Goal: Information Seeking & Learning: Learn about a topic

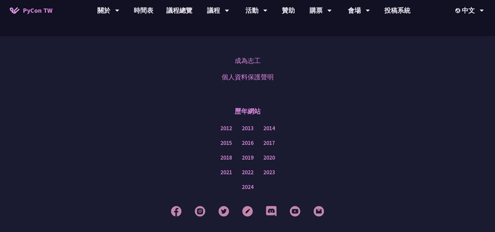
scroll to position [1681, 0]
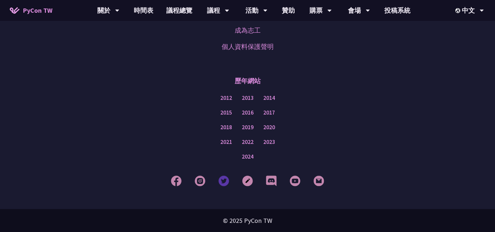
click at [224, 181] on img at bounding box center [224, 180] width 11 height 11
click at [248, 180] on img at bounding box center [247, 180] width 11 height 11
click at [175, 182] on img at bounding box center [176, 180] width 11 height 11
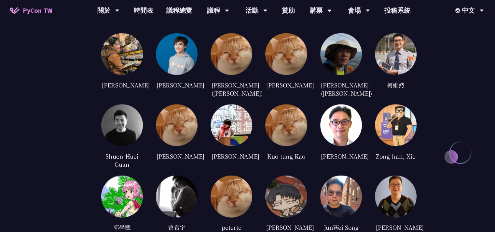
scroll to position [1212, 0]
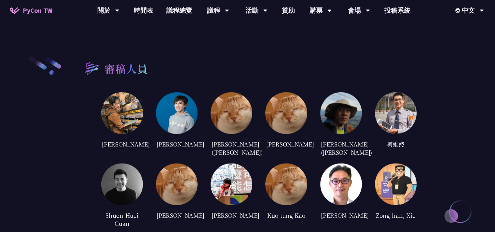
click at [402, 105] on img at bounding box center [396, 113] width 42 height 42
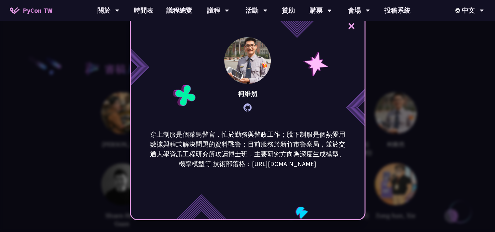
click at [453, 131] on div "× 柯維然 穿上制服是個菜鳥警官，忙於勤務與警政工作；脫下制服是個熱愛用數據與程式解決問題的資料戰警；目前服務於新竹市警察局，並於交通大學資訊工程研究所攻讀博…" at bounding box center [247, 116] width 495 height 232
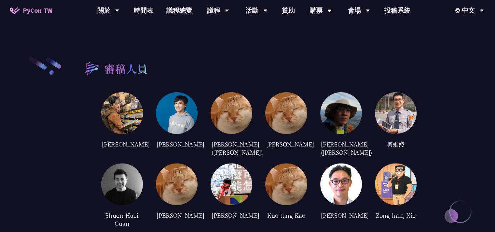
click at [409, 99] on img at bounding box center [396, 113] width 42 height 42
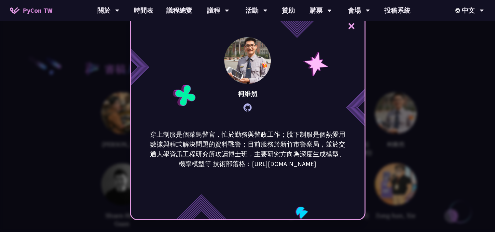
click at [443, 113] on div "× 柯維然 穿上制服是個菜鳥警官，忙於勤務與警政工作；脫下制服是個熱愛用數據與程式解決問題的資料戰警；目前服務於新竹市警察局，並於交通大學資訊工程研究所攻讀博…" at bounding box center [247, 116] width 495 height 232
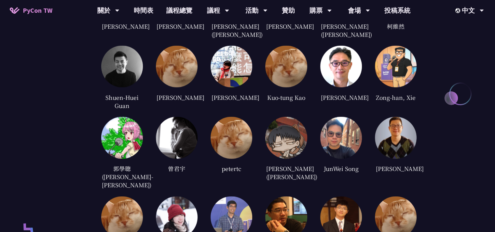
scroll to position [1388, 0]
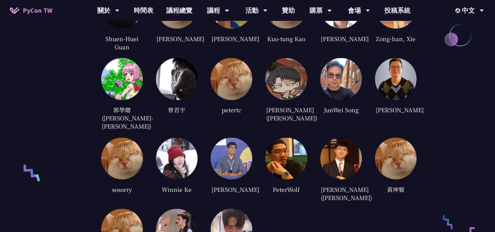
click at [226, 64] on img at bounding box center [232, 79] width 42 height 42
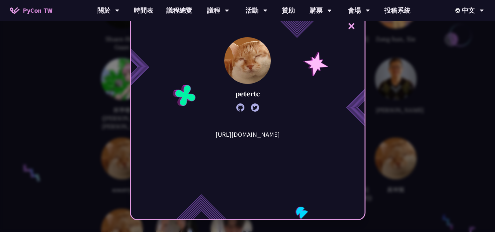
click at [436, 118] on div "× petertc http://hrchu.github.io/" at bounding box center [247, 116] width 495 height 232
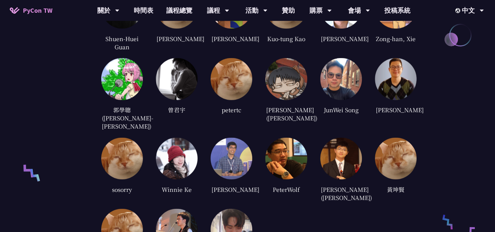
scroll to position [1447, 0]
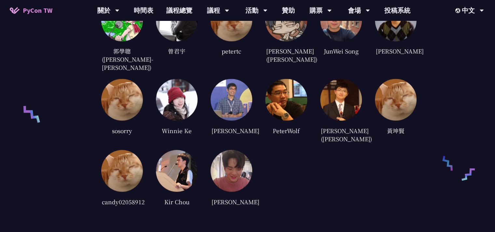
click at [170, 91] on img at bounding box center [177, 100] width 42 height 42
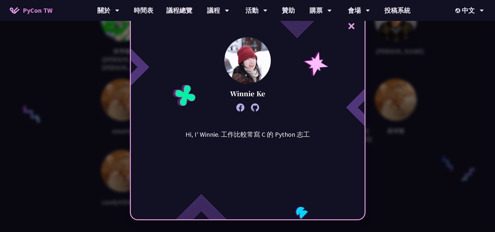
click at [420, 150] on div "× Winnie Ke Hi, I' Winnie. 工作比較常寫 C 的 Python 志工" at bounding box center [247, 116] width 495 height 232
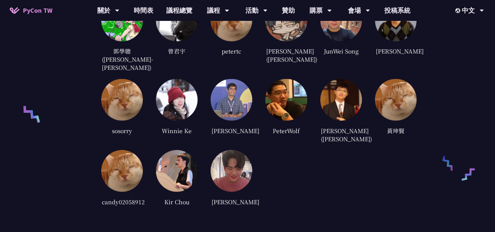
click at [347, 103] on img at bounding box center [342, 100] width 42 height 42
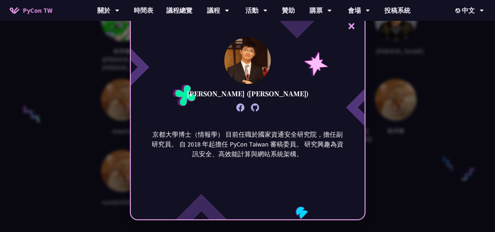
click at [414, 156] on div "× 李昱勳 (Yu-Hsun Lee) 京都大學博士（情報學） 目前任職於國家資通安全研究院，擔任副研究員。 自 2018 年起擔任 PyCon Taiwan…" at bounding box center [247, 116] width 495 height 232
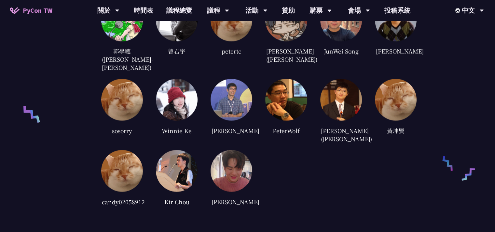
click at [162, 162] on img at bounding box center [177, 171] width 42 height 42
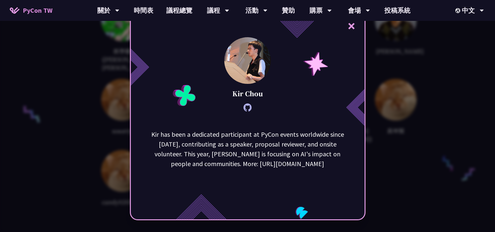
click at [407, 157] on div "× Kir Chou Kir has been a dedicated participant at PyCon events worldwide since…" at bounding box center [247, 116] width 495 height 232
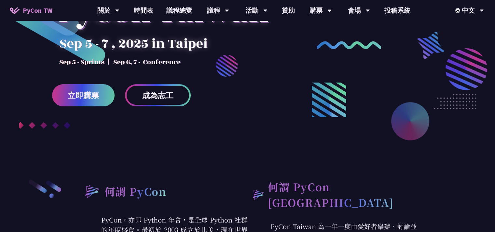
scroll to position [0, 0]
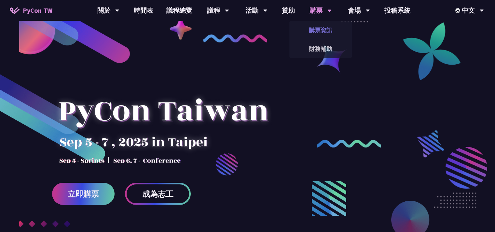
click at [326, 32] on link "購票資訊" at bounding box center [321, 29] width 63 height 15
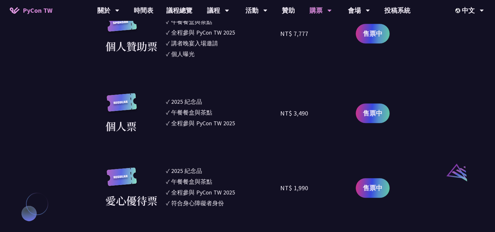
scroll to position [352, 0]
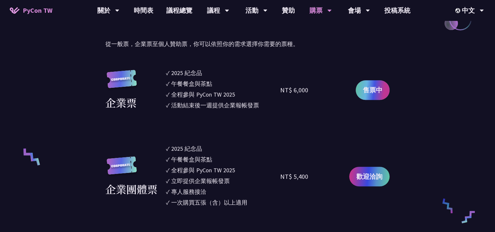
click at [375, 88] on span "售票中" at bounding box center [373, 90] width 20 height 10
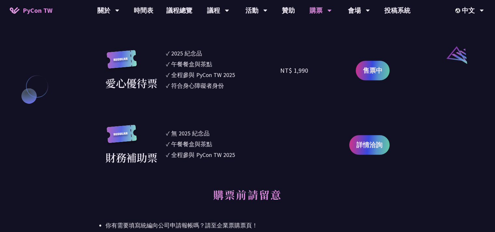
scroll to position [586, 0]
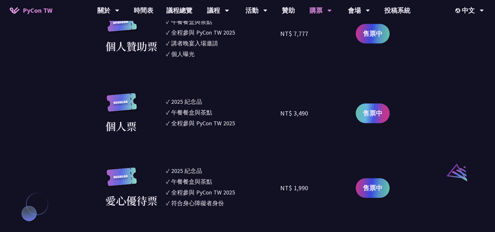
click at [377, 116] on span "售票中" at bounding box center [373, 113] width 20 height 10
click at [146, 6] on link "時間表" at bounding box center [143, 10] width 33 height 21
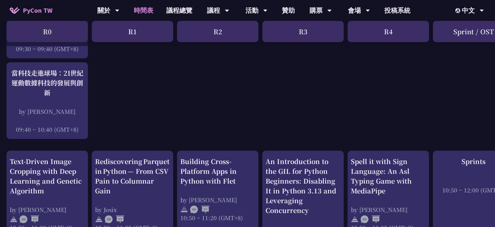
scroll to position [235, 0]
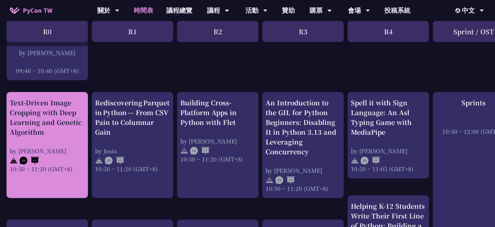
click at [81, 133] on div "Text-Driven Image Cropping with Deep Learning and Genetic Algorithm" at bounding box center [47, 117] width 75 height 39
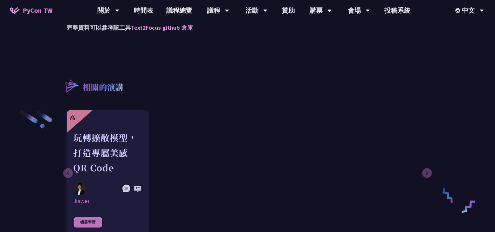
scroll to position [821, 0]
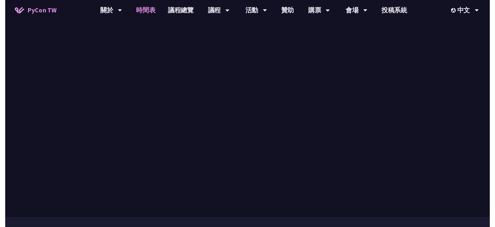
scroll to position [235, 0]
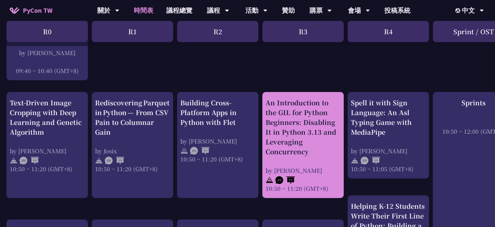
click at [304, 120] on div "An Introduction to the GIL for Python Beginners: Disabling It in Python 3.13 an…" at bounding box center [303, 127] width 75 height 59
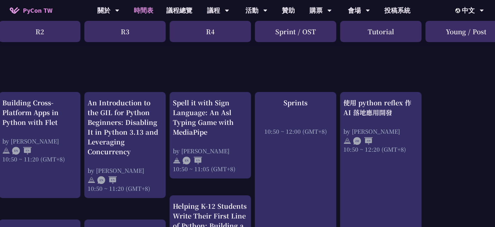
scroll to position [235, 180]
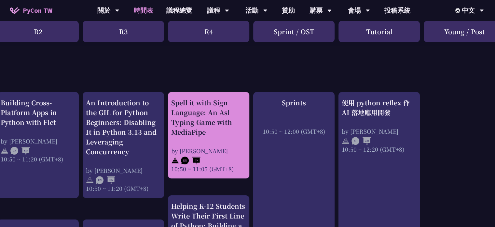
click at [231, 118] on div "Spell it with Sign Language: An Asl Typing Game with MediaPipe" at bounding box center [208, 117] width 75 height 39
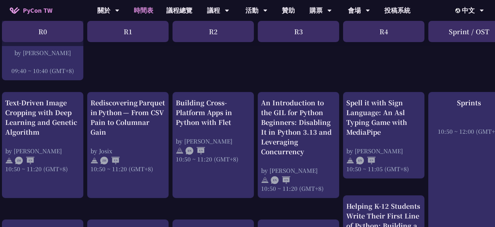
scroll to position [235, 0]
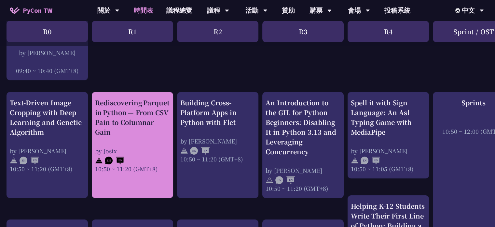
click at [143, 112] on div "Rediscovering Parquet in Python — From CSV Pain to Columnar Gain" at bounding box center [132, 117] width 75 height 39
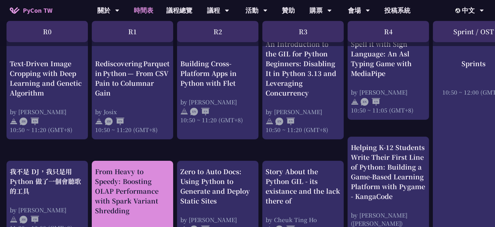
scroll to position [352, 0]
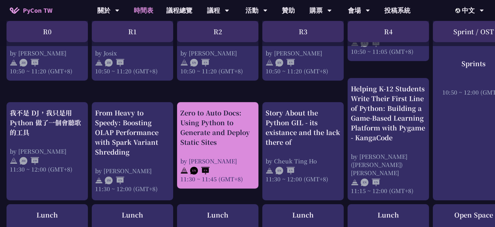
click at [210, 122] on div "Zero to Auto Docs: Using Python to Generate and Deploy Static Sites" at bounding box center [217, 127] width 75 height 39
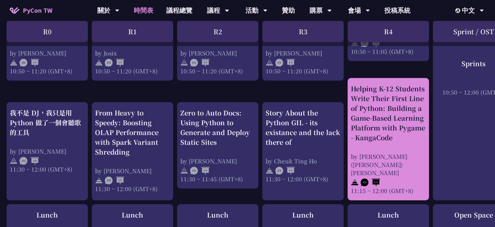
click at [370, 123] on div "Helping K-12 Students Write Their First Line of Python: Building a Game-Based L…" at bounding box center [388, 113] width 75 height 59
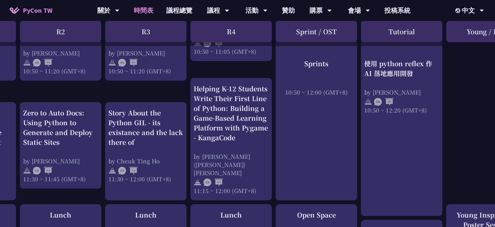
scroll to position [352, 87]
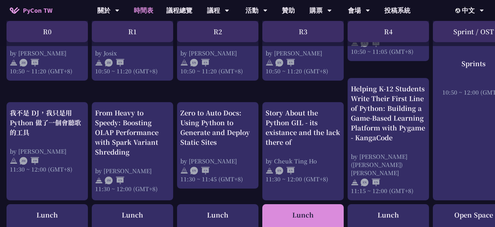
drag, startPoint x: 339, startPoint y: 231, endPoint x: 276, endPoint y: 222, distance: 64.2
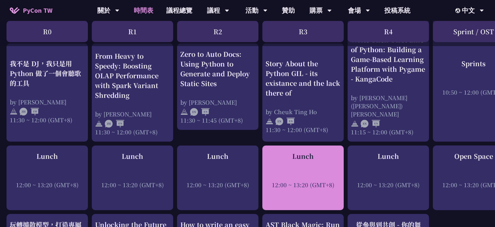
scroll to position [352, 0]
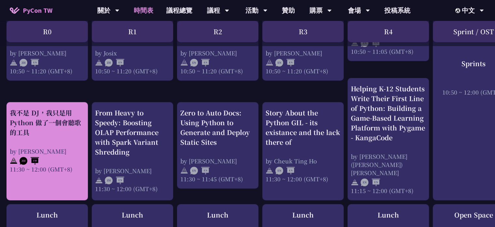
click at [56, 114] on div "我不是 DJ，我只是用 Python 做了一個會聽歌的工具" at bounding box center [47, 122] width 75 height 29
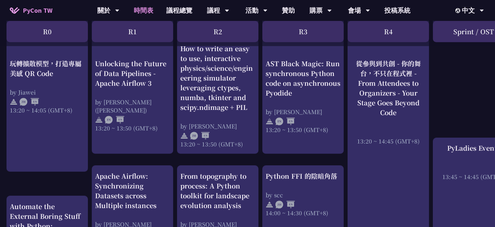
scroll to position [528, 0]
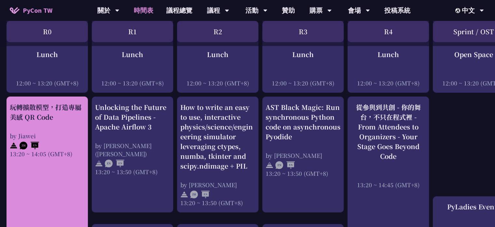
click at [43, 102] on div "玩轉擴散模型，打造專屬美感 QR Code" at bounding box center [47, 112] width 75 height 20
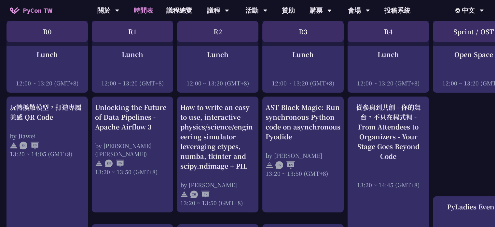
scroll to position [586, 0]
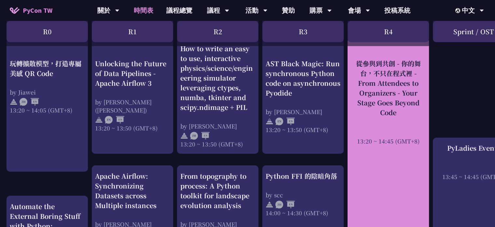
click at [391, 76] on div "從參與到共創 - 你的舞台，不只在程式裡 - From Attendees to Organizers - Your Stage Goes Beyond Co…" at bounding box center [388, 88] width 75 height 59
click at [381, 90] on div "從參與到共創 - 你的舞台，不只在程式裡 - From Attendees to Organizers - Your Stage Goes Beyond Co…" at bounding box center [388, 88] width 75 height 59
click at [401, 100] on div "從參與到共創 - 你的舞台，不只在程式裡 - From Attendees to Organizers - Your Stage Goes Beyond Co…" at bounding box center [388, 88] width 75 height 59
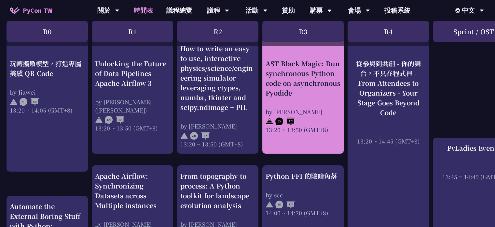
click at [308, 68] on div "AST Black Magic: Run synchronous Python code on asynchronous Pyodide" at bounding box center [303, 78] width 75 height 39
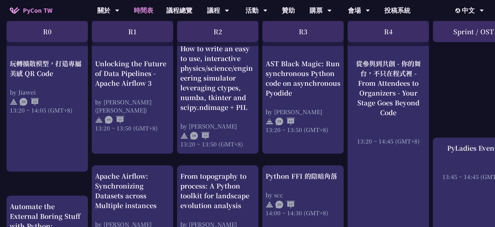
scroll to position [645, 0]
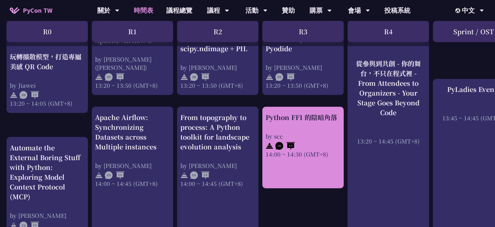
click at [301, 112] on div "Python FFI 的陰暗角落" at bounding box center [303, 117] width 75 height 10
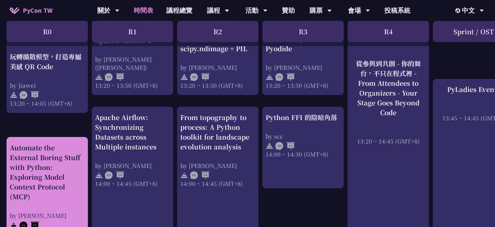
click at [51, 167] on div "Automate the External Boring Stuff with Python: Exploring Model Context Protoco…" at bounding box center [47, 172] width 75 height 59
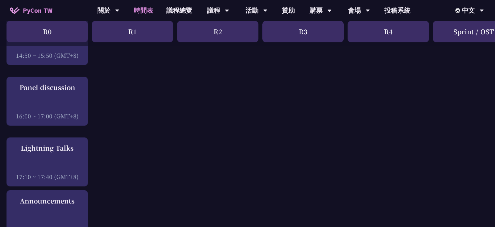
scroll to position [704, 0]
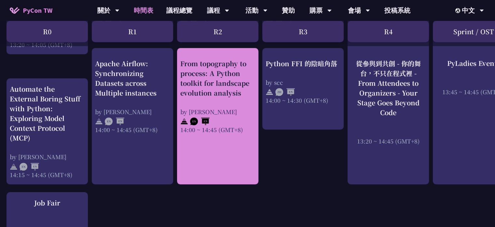
click at [211, 79] on div "From topography to process: A Python toolkit for landscape evolution analysis" at bounding box center [217, 78] width 75 height 39
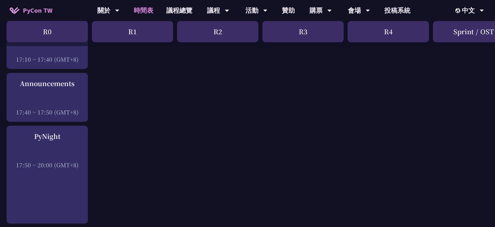
scroll to position [938, 0]
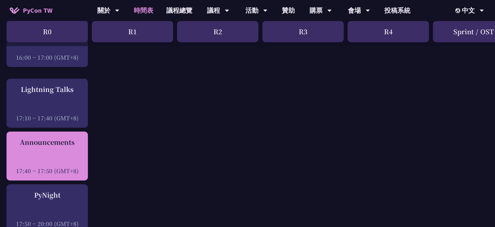
click at [51, 157] on div at bounding box center [47, 162] width 75 height 10
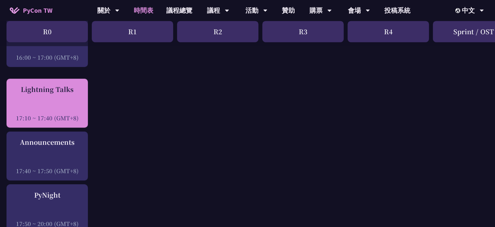
click at [63, 84] on div "Lightning Talks" at bounding box center [47, 89] width 75 height 10
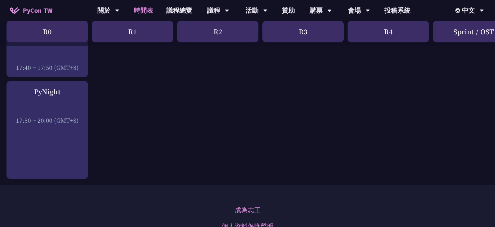
scroll to position [983, 0]
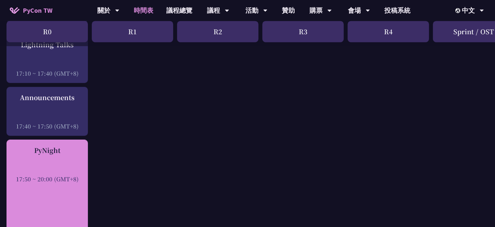
click at [51, 155] on div "PyNight 17:50 ~ 20:00 (GMT+8)" at bounding box center [47, 163] width 75 height 37
click at [63, 145] on div "PyNight" at bounding box center [47, 150] width 75 height 10
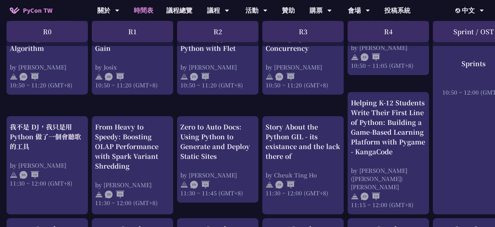
scroll to position [0, 0]
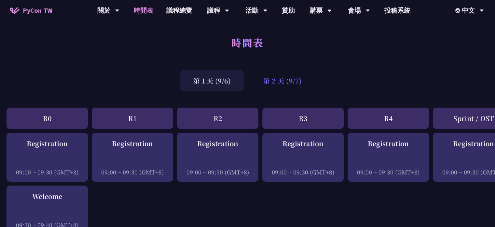
click at [269, 81] on div "第 2 天 (9/7)" at bounding box center [282, 80] width 64 height 21
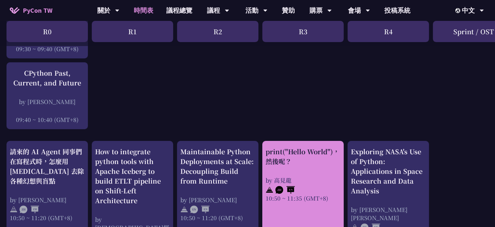
scroll to position [235, 0]
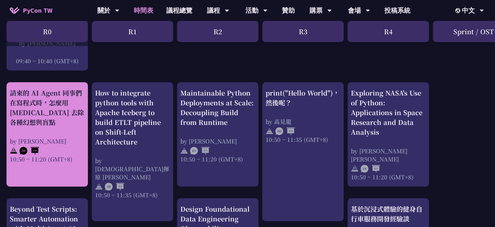
click at [60, 104] on div "請來的 AI Agent 同事們在寫程式時，怎麼用 pytest 去除各種幻想與盲點" at bounding box center [47, 107] width 75 height 39
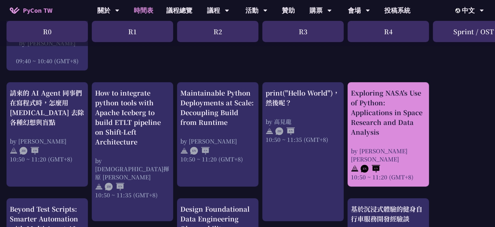
click at [391, 116] on div "Exploring NASA's Use of Python: Applications in Space Research and Data Analysis" at bounding box center [388, 112] width 75 height 49
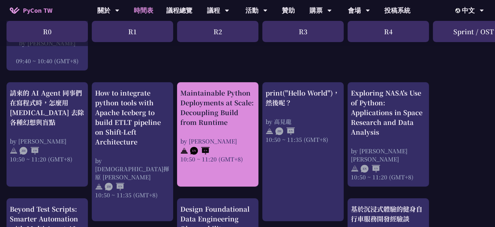
click at [202, 110] on div "Maintainable Python Deployments at Scale: Decoupling Build from Runtime" at bounding box center [217, 107] width 75 height 39
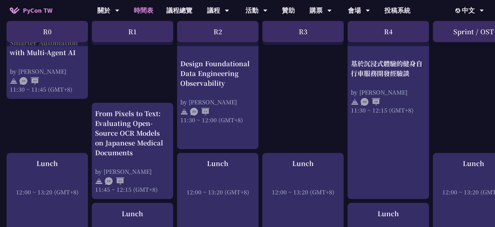
scroll to position [352, 0]
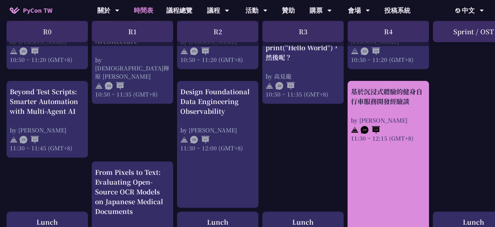
click at [400, 97] on div "基於沉浸式體驗的健身自行車服務開發經驗談" at bounding box center [388, 97] width 75 height 20
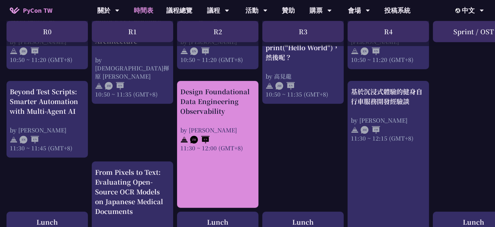
click at [224, 100] on div "Design Foundational Data Engineering Observability" at bounding box center [217, 101] width 75 height 29
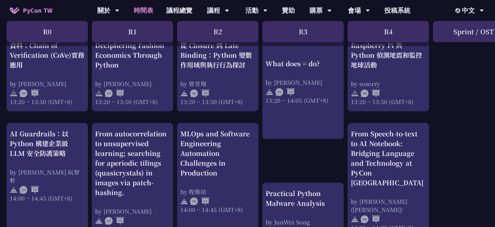
scroll to position [704, 0]
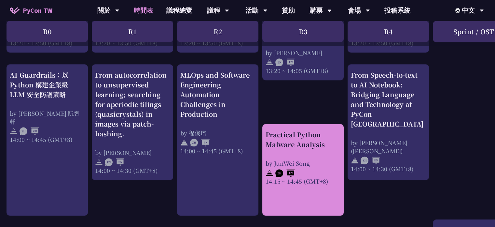
click at [297, 138] on div "Practical Python Malware Analysis" at bounding box center [303, 140] width 75 height 20
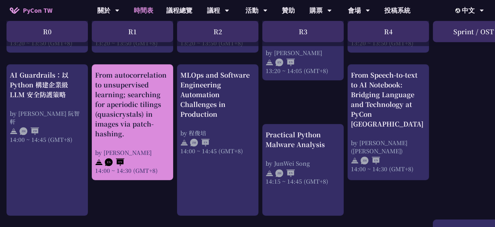
click at [141, 93] on div "From autocorrelation to unsupervised learning; searching for aperiodic tilings …" at bounding box center [132, 104] width 75 height 68
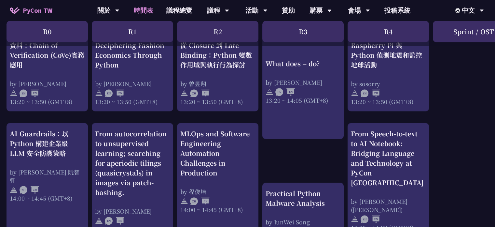
scroll to position [586, 0]
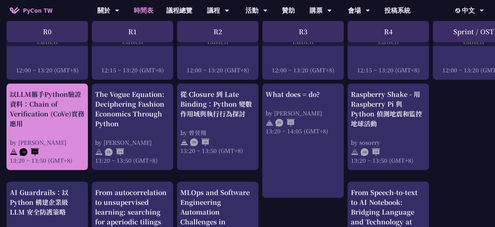
click at [62, 110] on div "以LLM攜手Python驗證資料：Chain of Verification (CoVe)實務應用" at bounding box center [47, 108] width 75 height 39
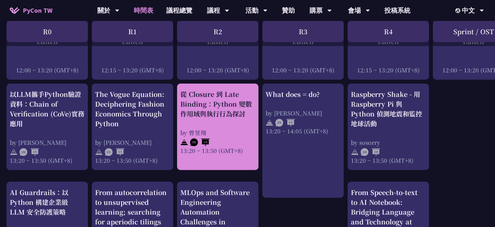
click at [222, 110] on div "從 Closure 到 Late Binding：Python 變數作用域與執行行為探討" at bounding box center [217, 103] width 75 height 29
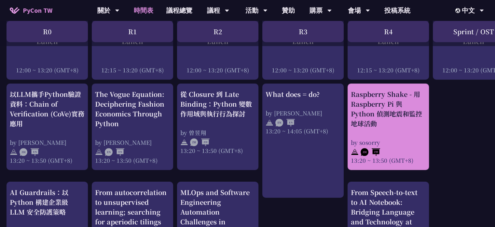
click at [384, 108] on div "Raspberry Shake - 用 Raspberry Pi 與 Python 偵測地震和監控地球活動" at bounding box center [388, 108] width 75 height 39
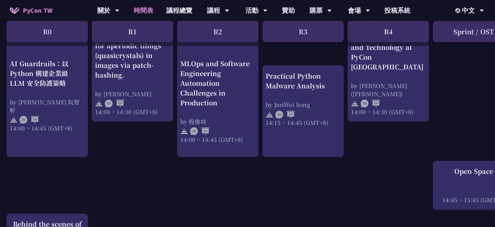
scroll to position [821, 0]
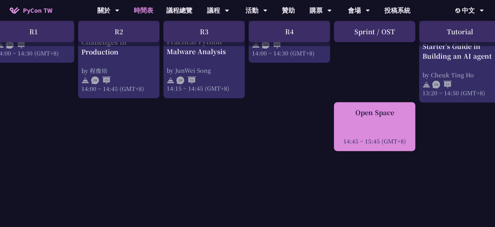
click at [389, 123] on div "Open Space 14:45 ~ 15:45 (GMT+8)" at bounding box center [374, 125] width 75 height 37
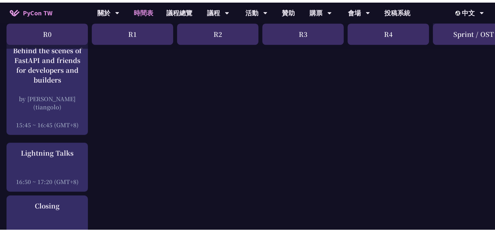
scroll to position [879, 0]
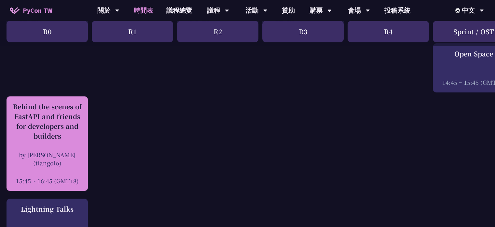
click at [49, 122] on div "Behind the scenes of FastAPI and friends for developers and builders" at bounding box center [47, 121] width 75 height 39
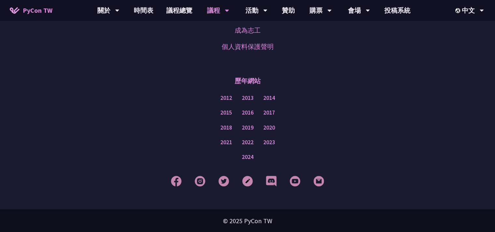
scroll to position [938, 0]
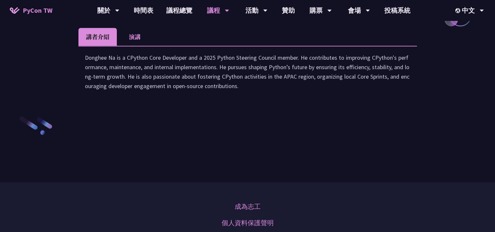
click at [129, 46] on li "演講" at bounding box center [135, 37] width 36 height 18
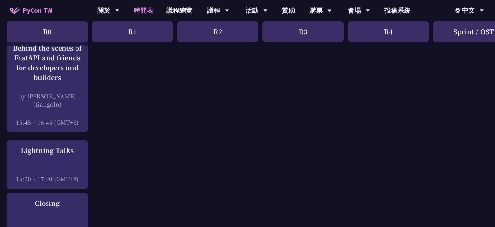
scroll to position [997, 0]
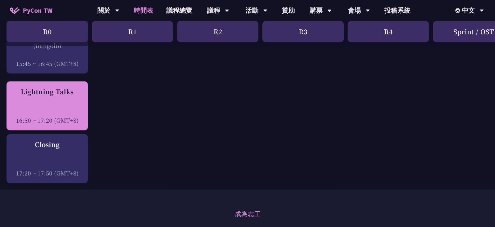
click at [53, 85] on div "Lightning Talks 16:50 ~ 17:20 (GMT+8)" at bounding box center [47, 105] width 81 height 49
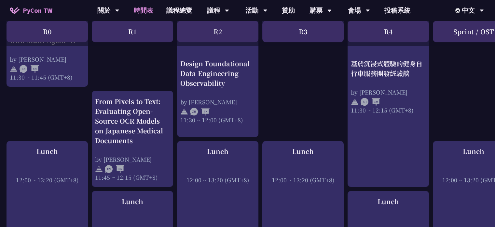
scroll to position [364, 0]
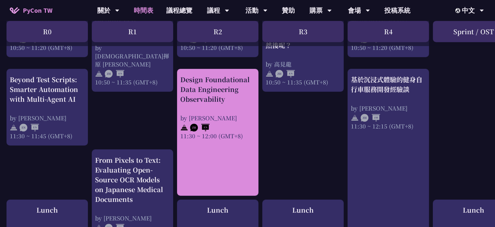
click at [238, 112] on div "Design Foundational Data Engineering Observability by Shuhsi Lin 11:30 ~ 12:00 …" at bounding box center [217, 107] width 75 height 65
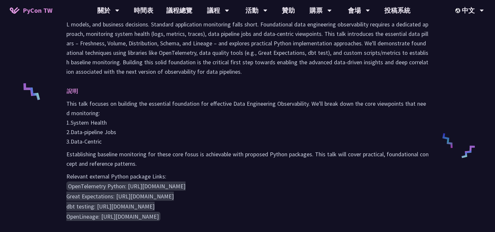
scroll to position [293, 0]
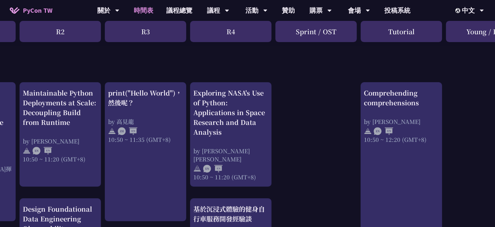
scroll to position [235, 196]
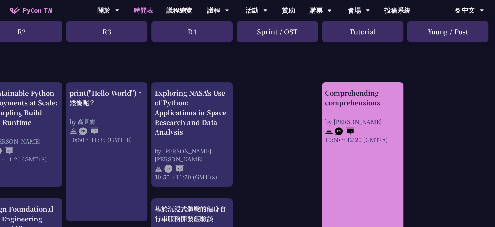
click at [383, 150] on div "Comprehending comprehensions by Reuven M. Lerner 10:50 ~ 12:20 (GMT+8)" at bounding box center [362, 230] width 81 height 296
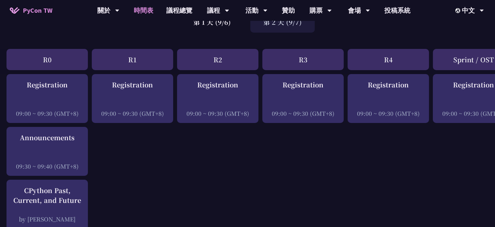
scroll to position [0, 0]
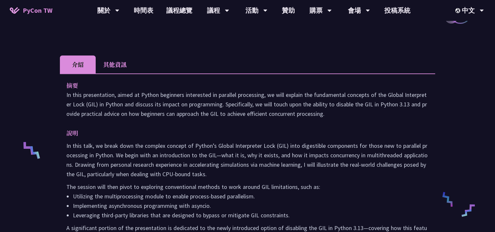
scroll to position [235, 0]
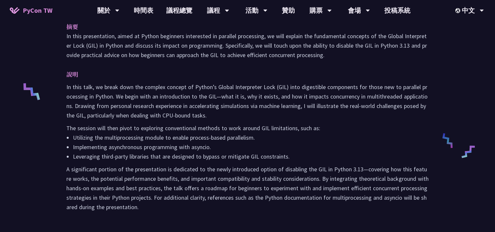
click at [310, 89] on p "In this talk, we break down the complex concept of Python’s Global Interpreter …" at bounding box center [247, 101] width 363 height 38
click at [314, 96] on p "In this talk, we break down the complex concept of Python’s Global Interpreter …" at bounding box center [247, 101] width 363 height 38
click at [312, 91] on p "In this talk, we break down the complex concept of Python’s Global Interpreter …" at bounding box center [247, 101] width 363 height 38
click at [310, 87] on p "In this talk, we break down the complex concept of Python’s Global Interpreter …" at bounding box center [247, 101] width 363 height 38
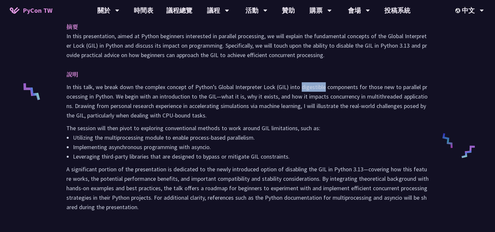
click at [310, 87] on p "In this talk, we break down the complex concept of Python’s Global Interpreter …" at bounding box center [247, 101] width 363 height 38
click at [306, 91] on div at bounding box center [306, 91] width 0 height 0
click at [374, 143] on li "Implementing asynchronous programming with asyncio." at bounding box center [251, 146] width 356 height 9
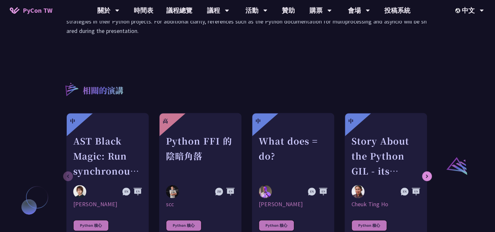
scroll to position [469, 0]
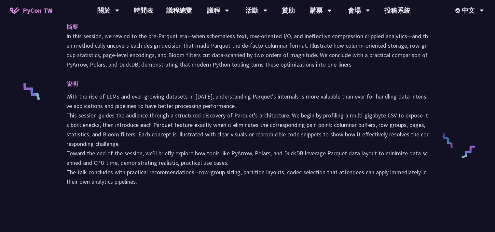
scroll to position [176, 0]
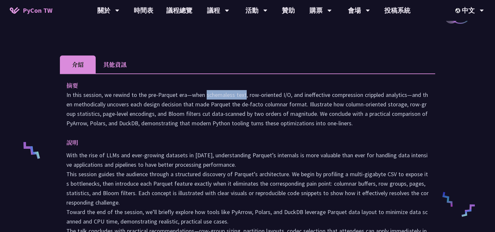
drag, startPoint x: 148, startPoint y: 96, endPoint x: 185, endPoint y: 92, distance: 37.0
click at [185, 92] on p "In this session, we rewind to the pre‑Parquet era—when schemaless text, row‑ori…" at bounding box center [247, 109] width 363 height 38
click at [181, 81] on div at bounding box center [181, 81] width 0 height 0
click at [267, 79] on div "摘要 In this session, we rewind to the pre‑Parquet era—when schemaless text, row‑…" at bounding box center [248, 167] width 376 height 188
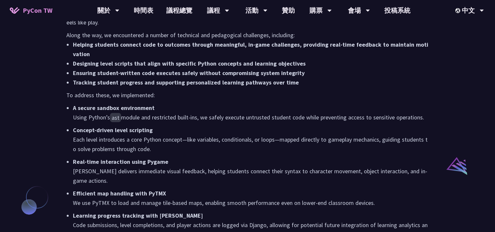
scroll to position [352, 0]
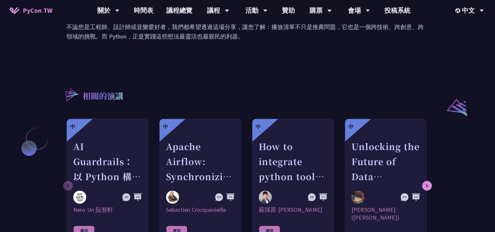
scroll to position [528, 0]
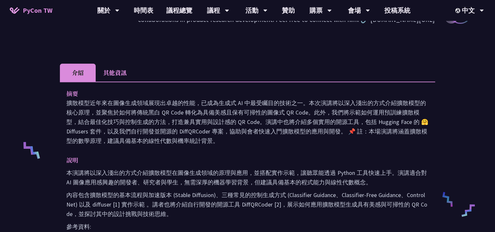
scroll to position [235, 0]
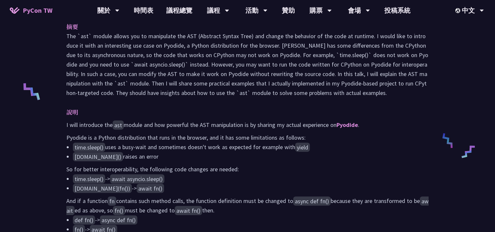
scroll to position [352, 0]
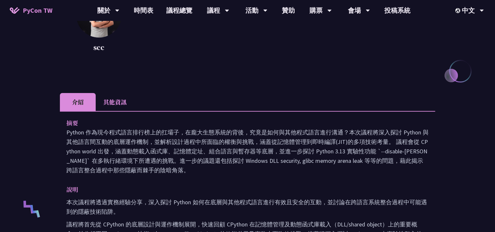
scroll to position [176, 0]
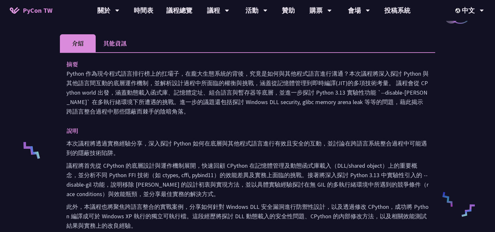
click at [346, 134] on p "說明" at bounding box center [241, 130] width 350 height 9
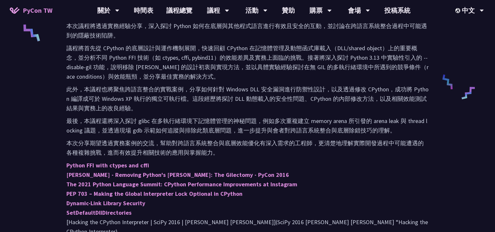
scroll to position [352, 0]
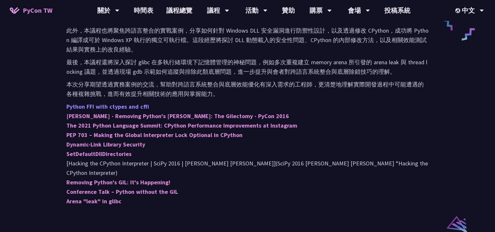
click at [138, 106] on link "Python FFI with ctypes and cffi" at bounding box center [107, 106] width 83 height 7
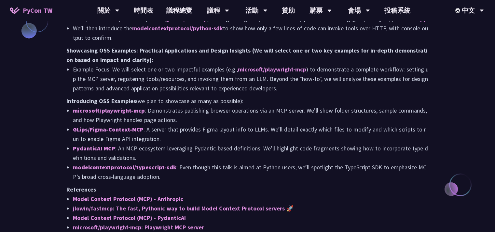
scroll to position [645, 0]
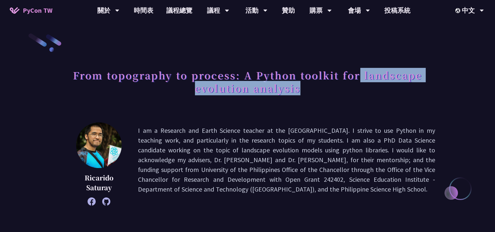
drag, startPoint x: 362, startPoint y: 74, endPoint x: 325, endPoint y: 94, distance: 42.4
click at [325, 94] on h1 "From topography to process: A Python toolkit for landscape evolution analysis" at bounding box center [248, 81] width 376 height 33
click at [321, 95] on div at bounding box center [321, 95] width 0 height 0
click at [388, 97] on h1 "From topography to process: A Python toolkit for landscape evolution analysis" at bounding box center [248, 81] width 376 height 33
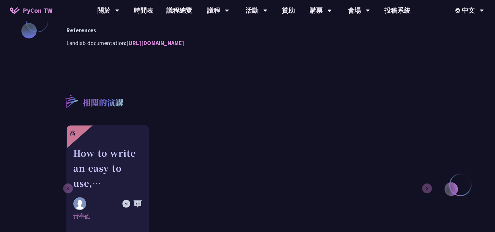
scroll to position [645, 0]
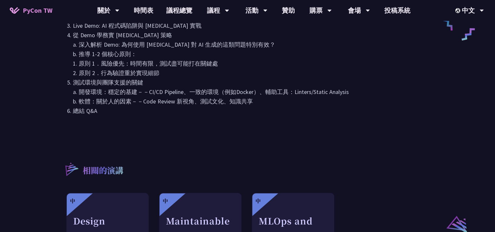
scroll to position [469, 0]
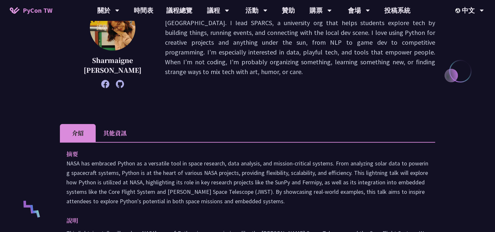
scroll to position [235, 0]
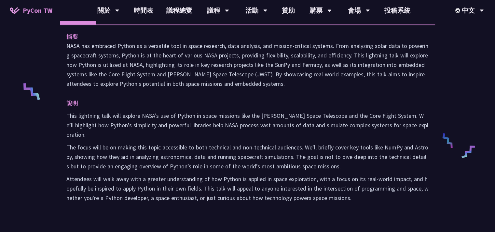
click at [157, 46] on p "NASA has embraced Python as a versatile tool in space research, data analysis, …" at bounding box center [247, 64] width 363 height 47
click at [153, 50] on div at bounding box center [153, 50] width 0 height 0
click at [355, 87] on p "NASA has embraced Python as a versatile tool in space research, data analysis, …" at bounding box center [247, 64] width 363 height 47
click at [332, 125] on p "This lightning talk will explore NASA’s use of Python in space missions like th…" at bounding box center [247, 125] width 363 height 28
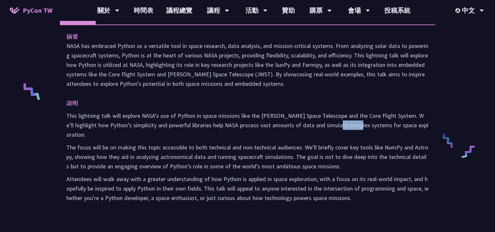
click at [332, 125] on p "This lightning talk will explore NASA’s use of Python in space missions like th…" at bounding box center [247, 125] width 363 height 28
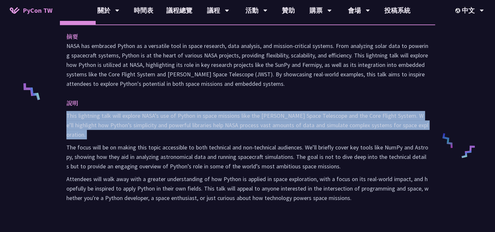
click at [332, 125] on p "This lightning talk will explore NASA’s use of Python in space missions like th…" at bounding box center [247, 125] width 363 height 28
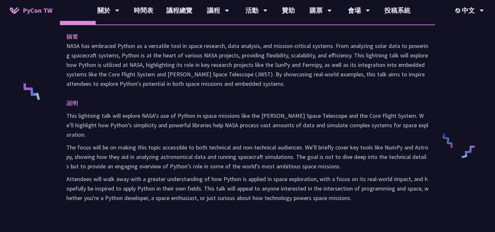
click at [343, 83] on p "NASA has embraced Python as a versatile tool in space research, data analysis, …" at bounding box center [247, 64] width 363 height 47
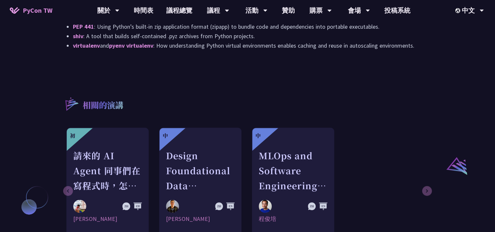
scroll to position [293, 0]
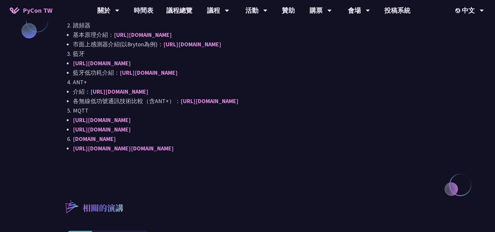
scroll to position [528, 0]
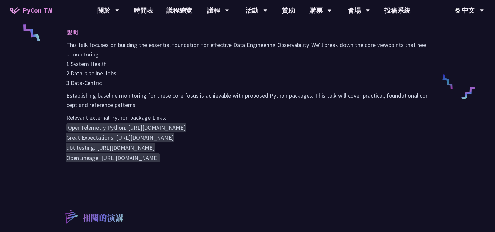
scroll to position [352, 0]
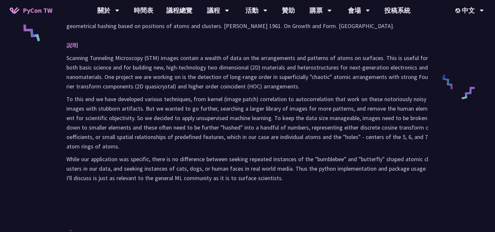
scroll to position [235, 0]
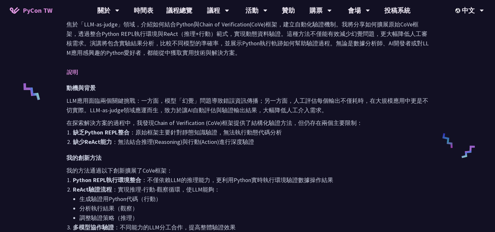
scroll to position [176, 0]
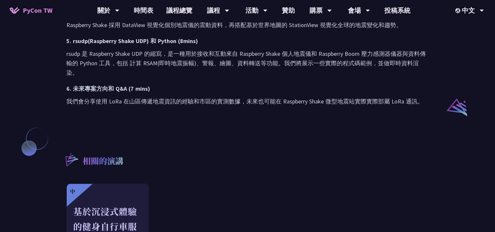
scroll to position [704, 0]
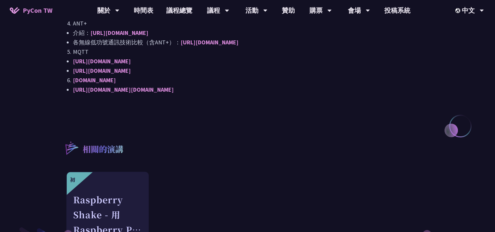
scroll to position [821, 0]
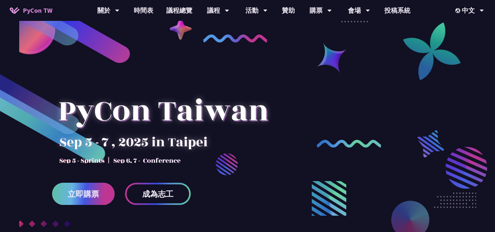
click at [70, 195] on span "立即購票" at bounding box center [83, 194] width 31 height 8
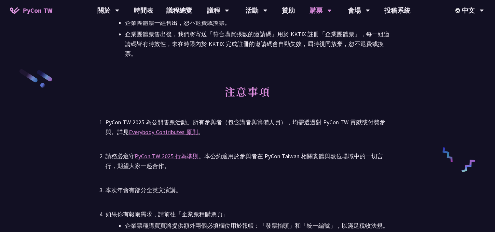
scroll to position [927, 0]
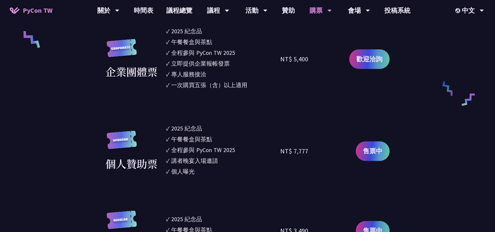
scroll to position [528, 0]
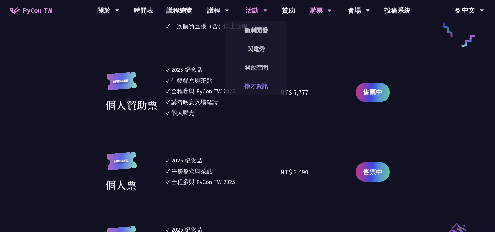
click at [264, 86] on link "徵才資訊" at bounding box center [256, 85] width 63 height 15
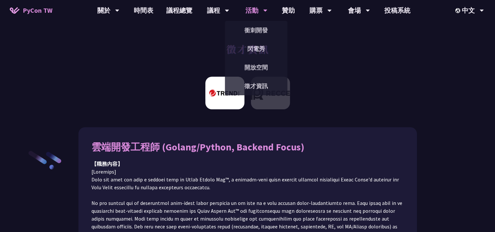
click at [255, 12] on div "活動" at bounding box center [257, 10] width 22 height 21
click at [257, 49] on link "閃電秀" at bounding box center [256, 48] width 63 height 15
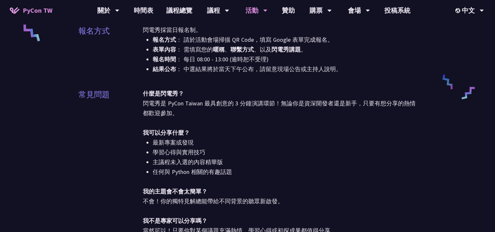
scroll to position [410, 0]
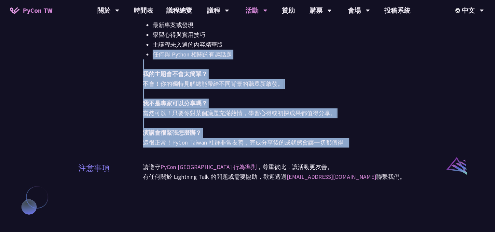
drag, startPoint x: 380, startPoint y: 98, endPoint x: 365, endPoint y: 40, distance: 59.7
click at [365, 40] on div "什麼是閃電秀？ 閃電秀是 PyCon Taiwan 最具創意的 3 分鐘演講環節！無論你是資深開發者還是新手，只要有想分享的熱情都歡迎參加。 我可以分享什麼？…" at bounding box center [280, 59] width 274 height 176
click at [448, 87] on div "閃電秀 閃電秀是 PyCon Taiwan 最緊湊精彩的演講環節！無論你是想聽故事還是自己發聲，我們都邀請你一起參與！ 現場將由多位講者接力上台，在 3 分鐘…" at bounding box center [247, 40] width 495 height 900
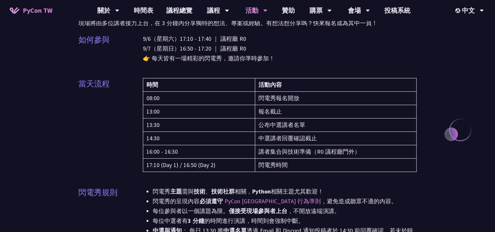
scroll to position [0, 0]
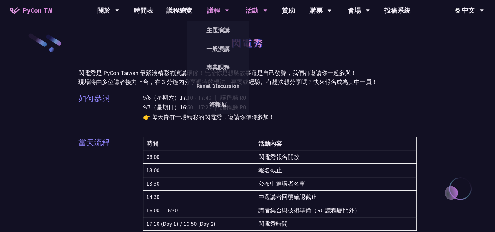
click at [120, 7] on div "議程" at bounding box center [108, 10] width 22 height 21
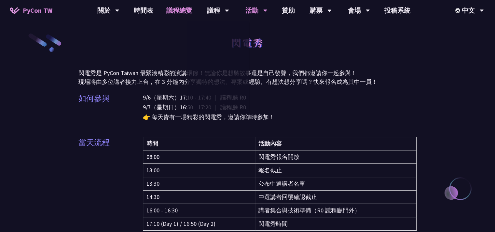
click at [176, 9] on link "議程總覽" at bounding box center [179, 10] width 39 height 21
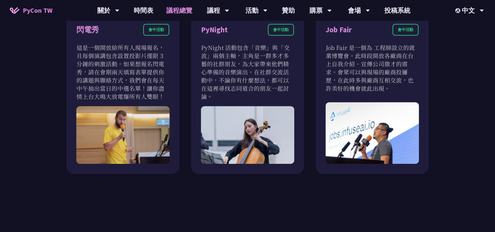
scroll to position [528, 0]
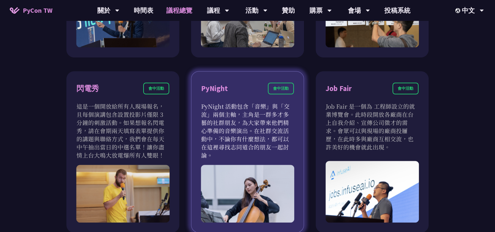
click at [269, 115] on p "PyNight 活動包含「音樂」與「交流」兩個主軸，主角是一群多才多藝的社群朋友，為大家帶來他們精心準備的音樂演出。在社群交流活動中，不論你有什麼想法，都可以…" at bounding box center [247, 130] width 93 height 57
click at [278, 87] on div "會中活動" at bounding box center [281, 88] width 26 height 12
click at [216, 88] on div "PyNight" at bounding box center [214, 88] width 27 height 11
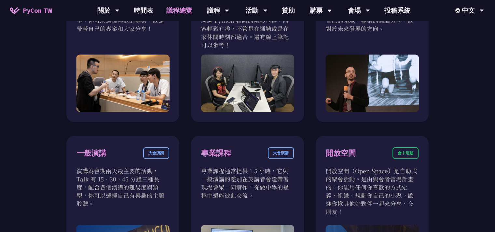
scroll to position [176, 0]
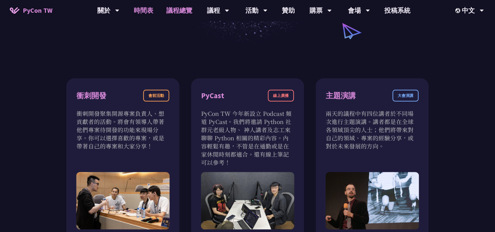
click at [149, 16] on link "時間表" at bounding box center [143, 10] width 33 height 21
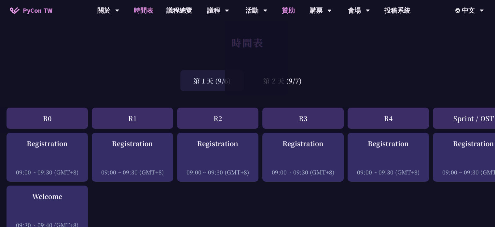
click at [286, 12] on link "贊助" at bounding box center [289, 10] width 26 height 21
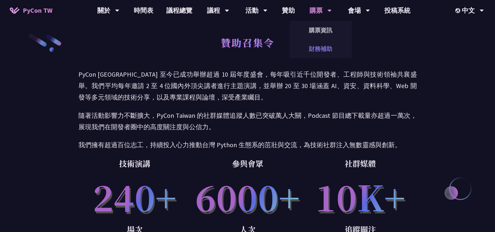
click at [326, 49] on link "財務補助" at bounding box center [321, 48] width 63 height 15
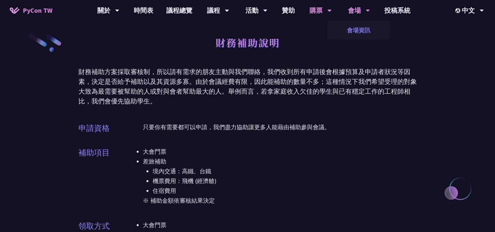
click at [369, 27] on link "會場資訊" at bounding box center [359, 29] width 63 height 15
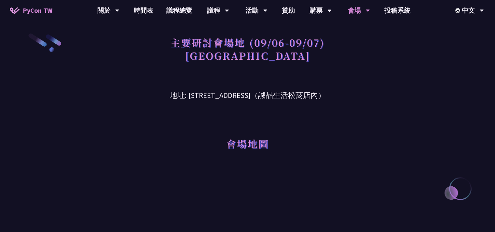
drag, startPoint x: 173, startPoint y: 95, endPoint x: 269, endPoint y: 95, distance: 96.7
click at [269, 95] on h3 "地址: 台北市信義區菸廠路 88 號 6 樓（誠品生活松菸店內）" at bounding box center [247, 90] width 339 height 21
click at [146, 13] on link "時間表" at bounding box center [143, 10] width 33 height 21
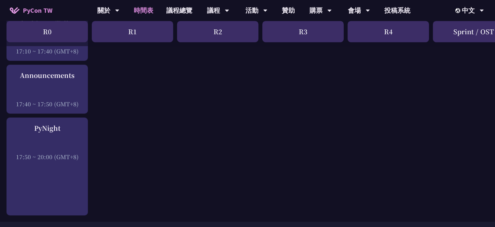
scroll to position [938, 0]
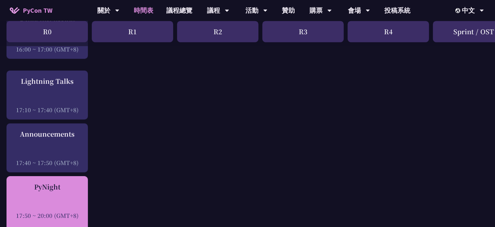
click at [66, 202] on div at bounding box center [47, 206] width 75 height 10
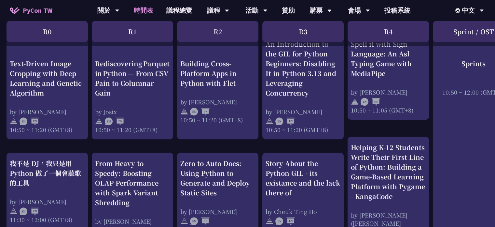
scroll to position [352, 0]
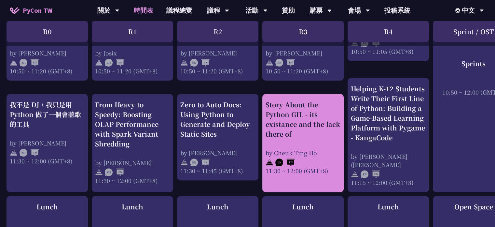
click at [313, 129] on div "Story About the Python GIL - its existance and the lack there of" at bounding box center [303, 119] width 75 height 39
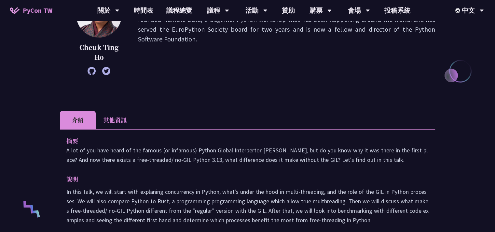
scroll to position [235, 0]
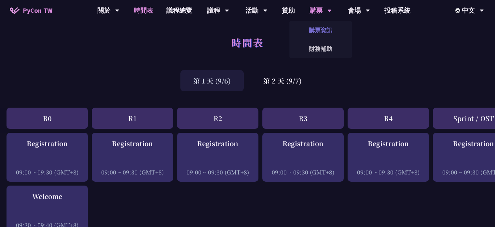
click at [327, 29] on link "購票資訊" at bounding box center [321, 29] width 63 height 15
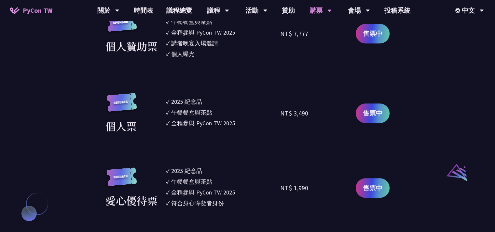
scroll to position [762, 0]
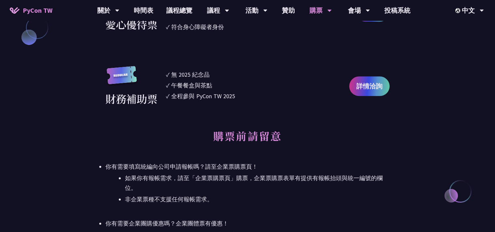
click at [371, 150] on h2 "購票前請留意" at bounding box center [248, 140] width 284 height 36
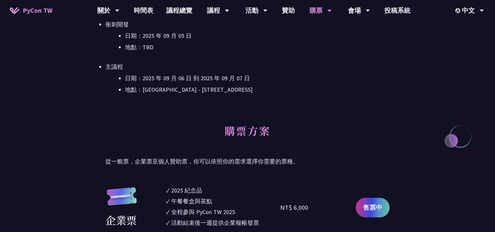
scroll to position [0, 0]
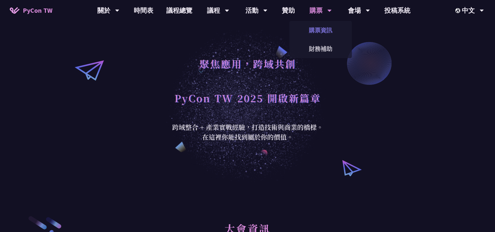
click at [323, 30] on link "購票資訊" at bounding box center [321, 29] width 63 height 15
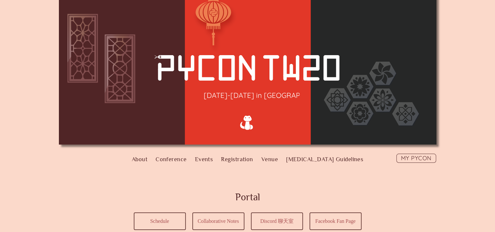
scroll to position [117, 0]
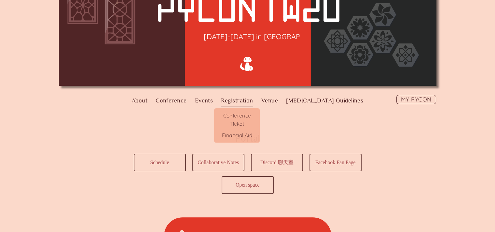
click at [253, 102] on label "Registration" at bounding box center [237, 100] width 32 height 11
click at [0, 0] on input "Registration" at bounding box center [0, 0] width 0 height 0
click at [253, 119] on link "Conference Ticket" at bounding box center [237, 118] width 46 height 21
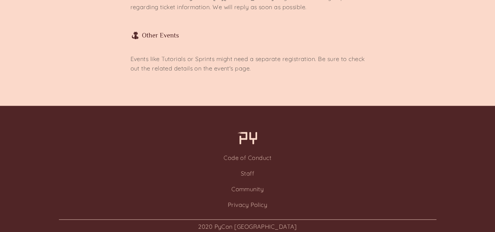
scroll to position [976, 0]
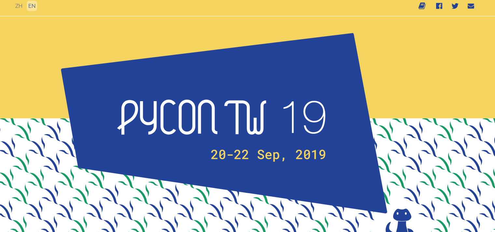
scroll to position [136, 0]
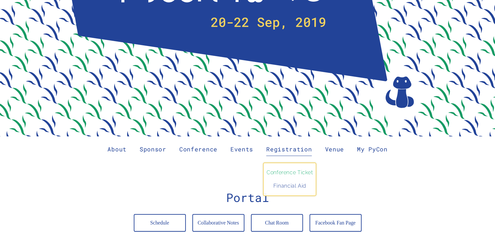
click at [294, 170] on link "Conference Ticket" at bounding box center [290, 171] width 52 height 16
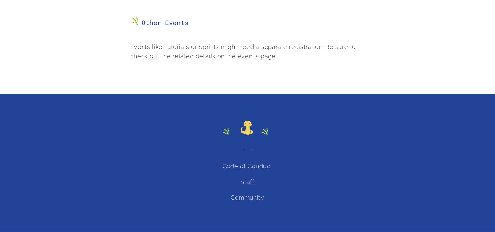
scroll to position [1117, 0]
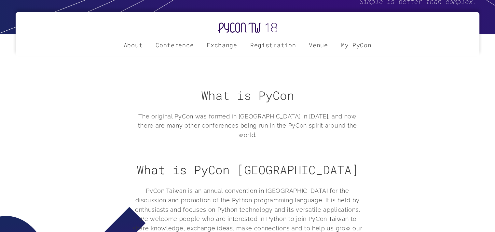
scroll to position [278, 0]
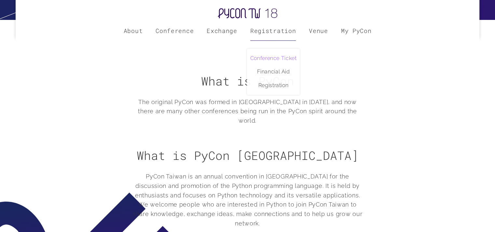
click at [270, 60] on link "Conference Ticket" at bounding box center [274, 57] width 52 height 16
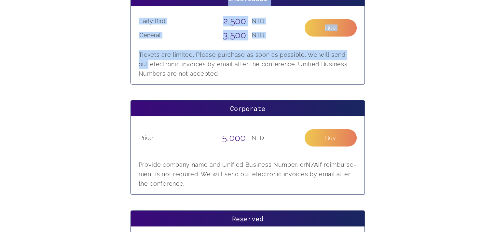
scroll to position [169, 0]
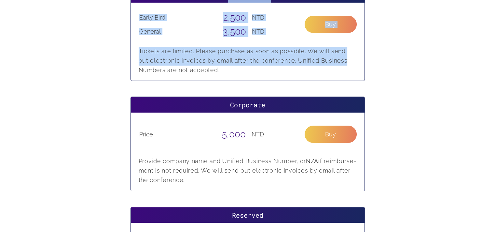
drag, startPoint x: 500, startPoint y: 34, endPoint x: 501, endPoint y: 56, distance: 22.8
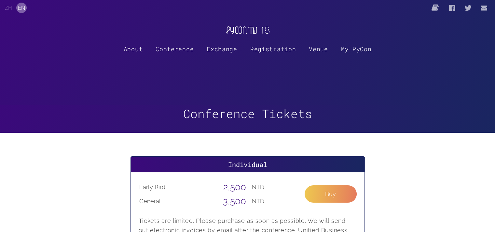
scroll to position [59, 0]
